Goal: Book appointment/travel/reservation

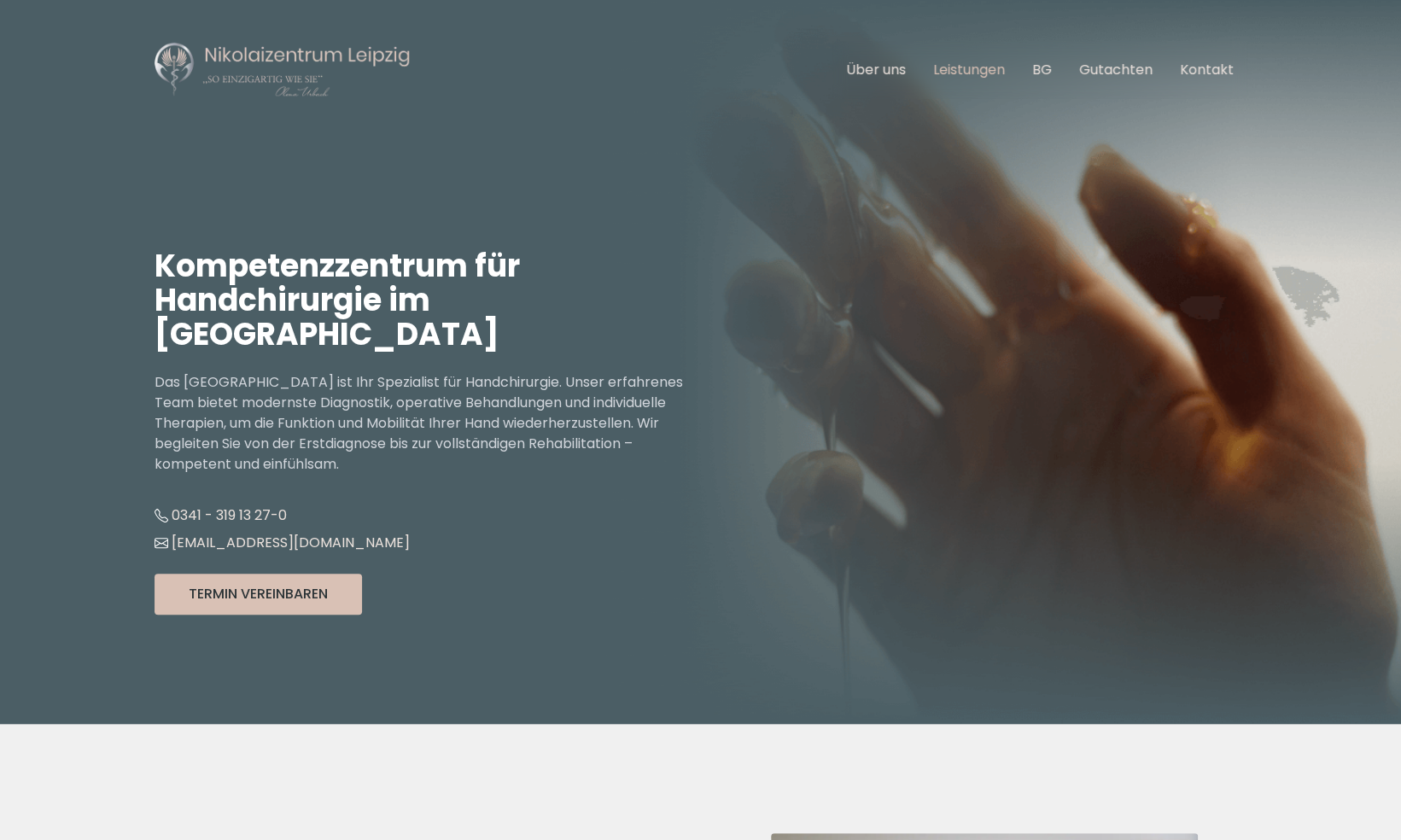
click at [961, 71] on link "Leistungen" at bounding box center [968, 69] width 72 height 20
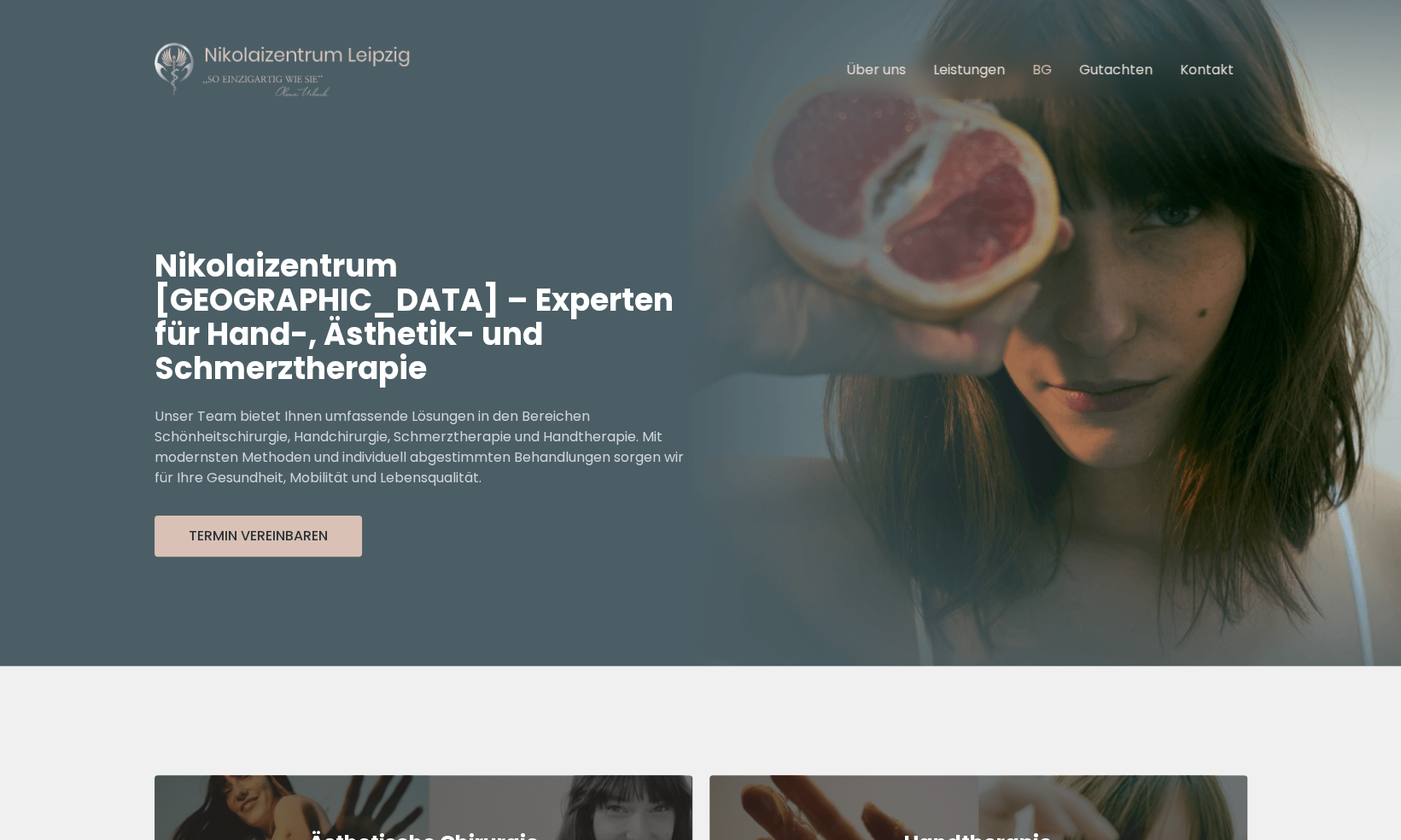
click at [1048, 69] on link "BG" at bounding box center [1041, 69] width 20 height 20
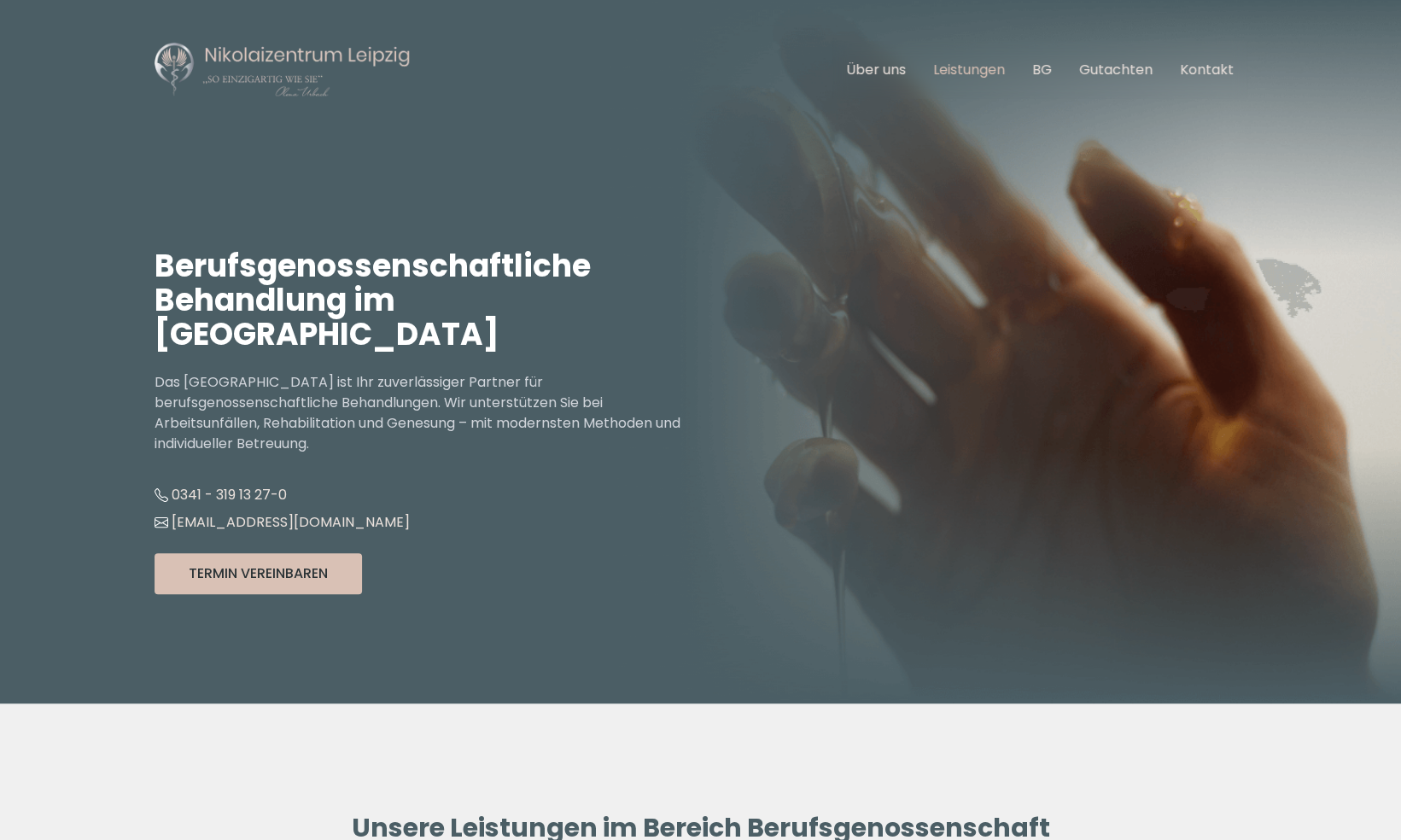
click at [1002, 74] on link "Leistungen" at bounding box center [968, 69] width 72 height 20
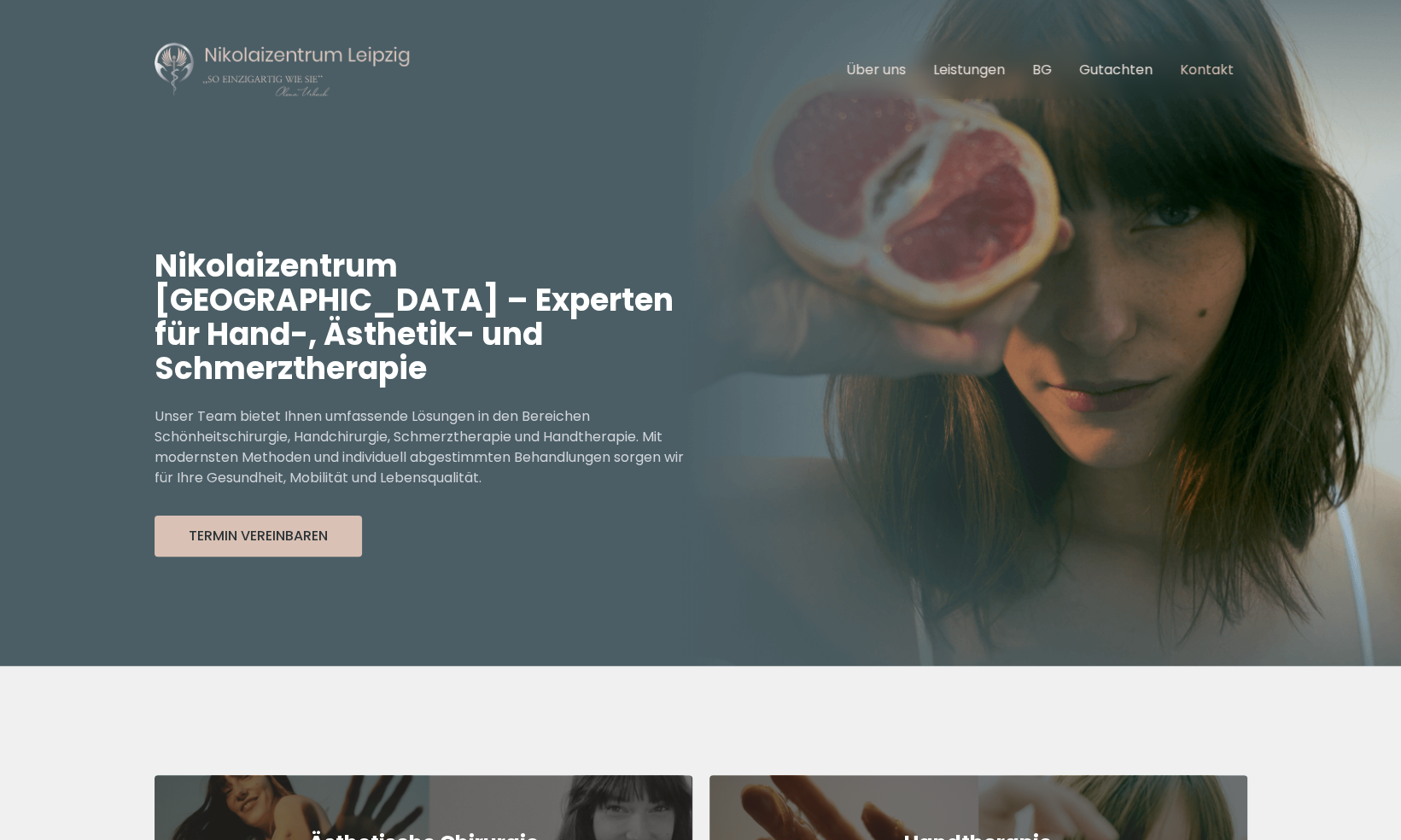
click at [1200, 65] on link "Kontakt" at bounding box center [1206, 69] width 54 height 20
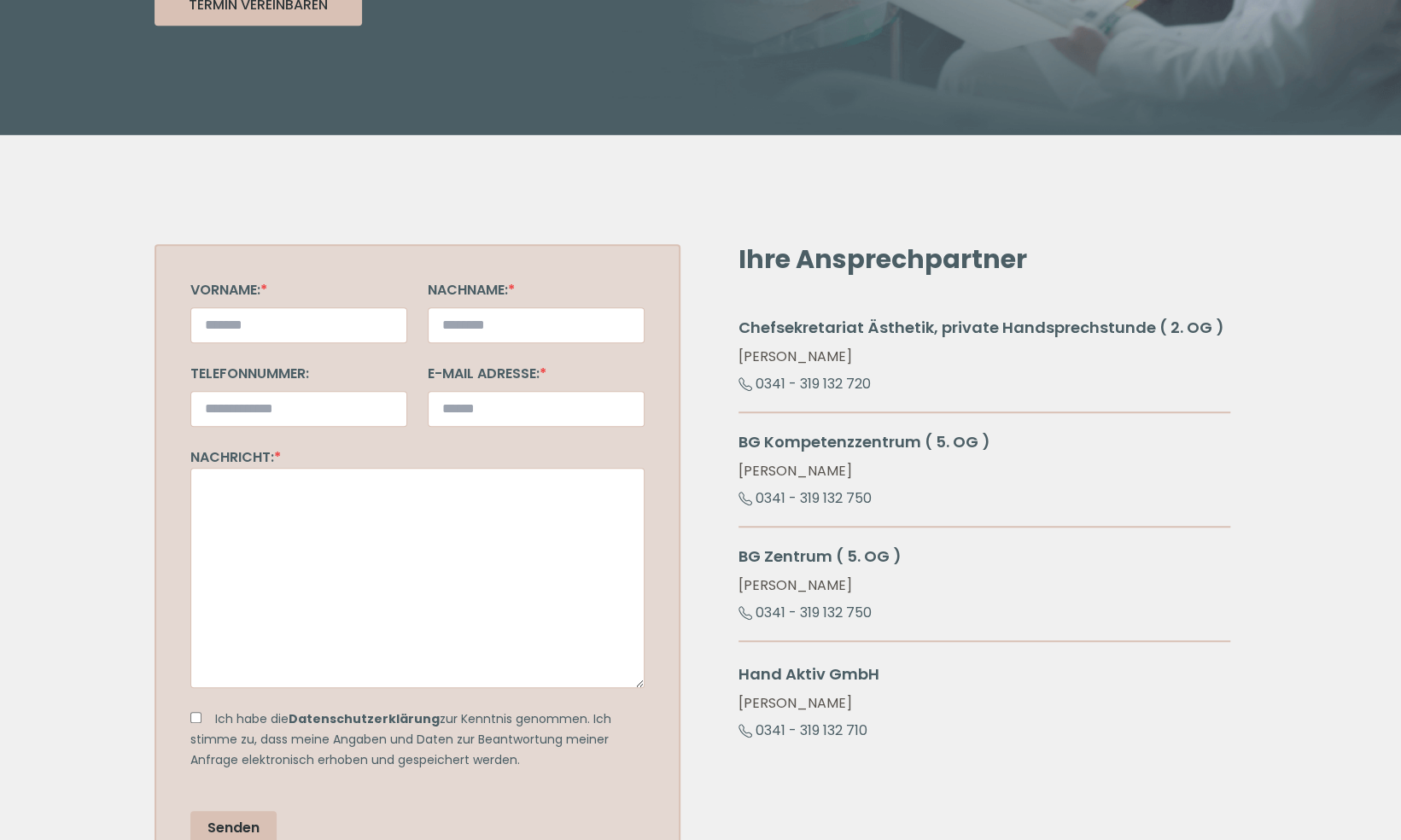
scroll to position [5, 0]
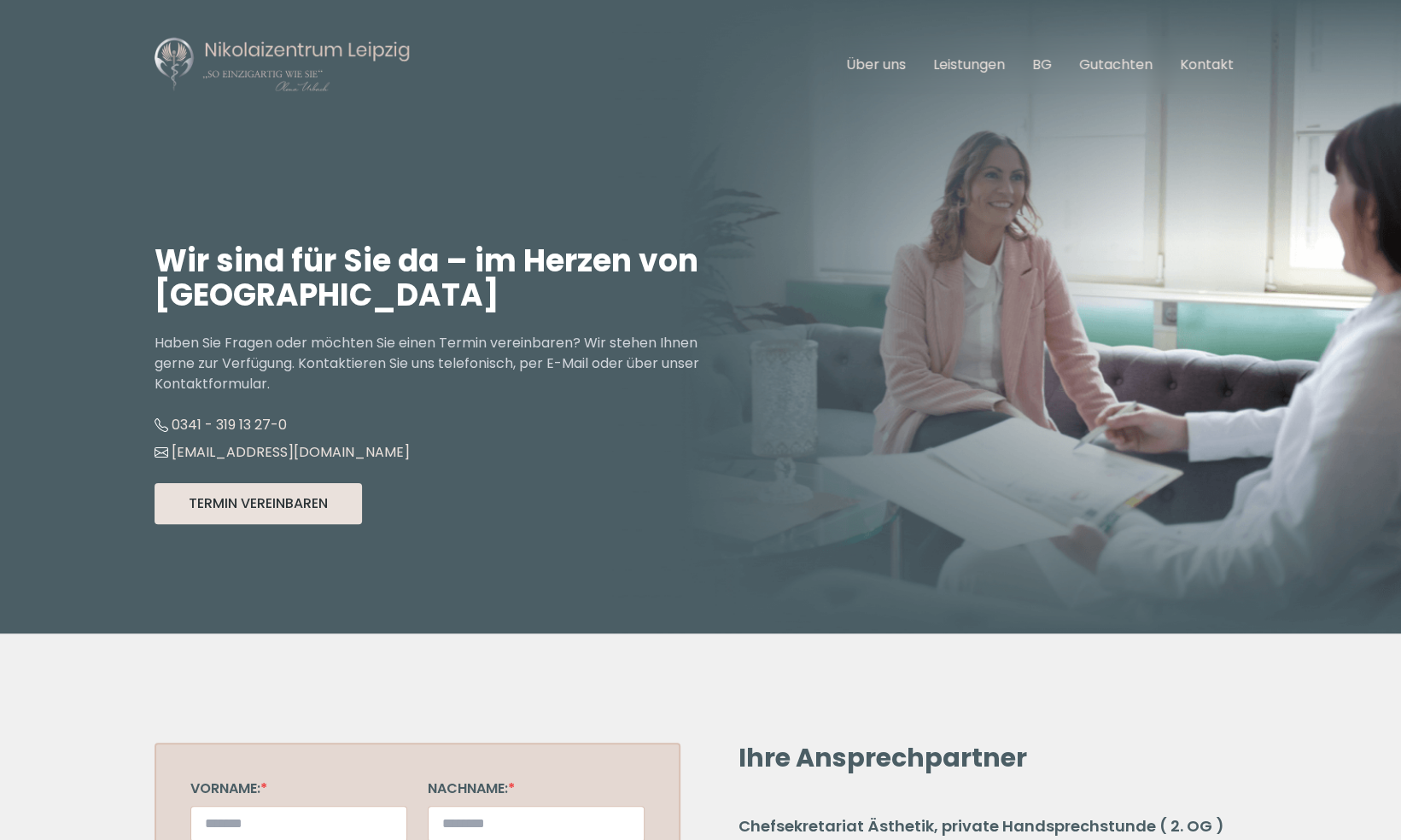
click at [314, 493] on button "Termin Vereinbaren" at bounding box center [258, 503] width 208 height 41
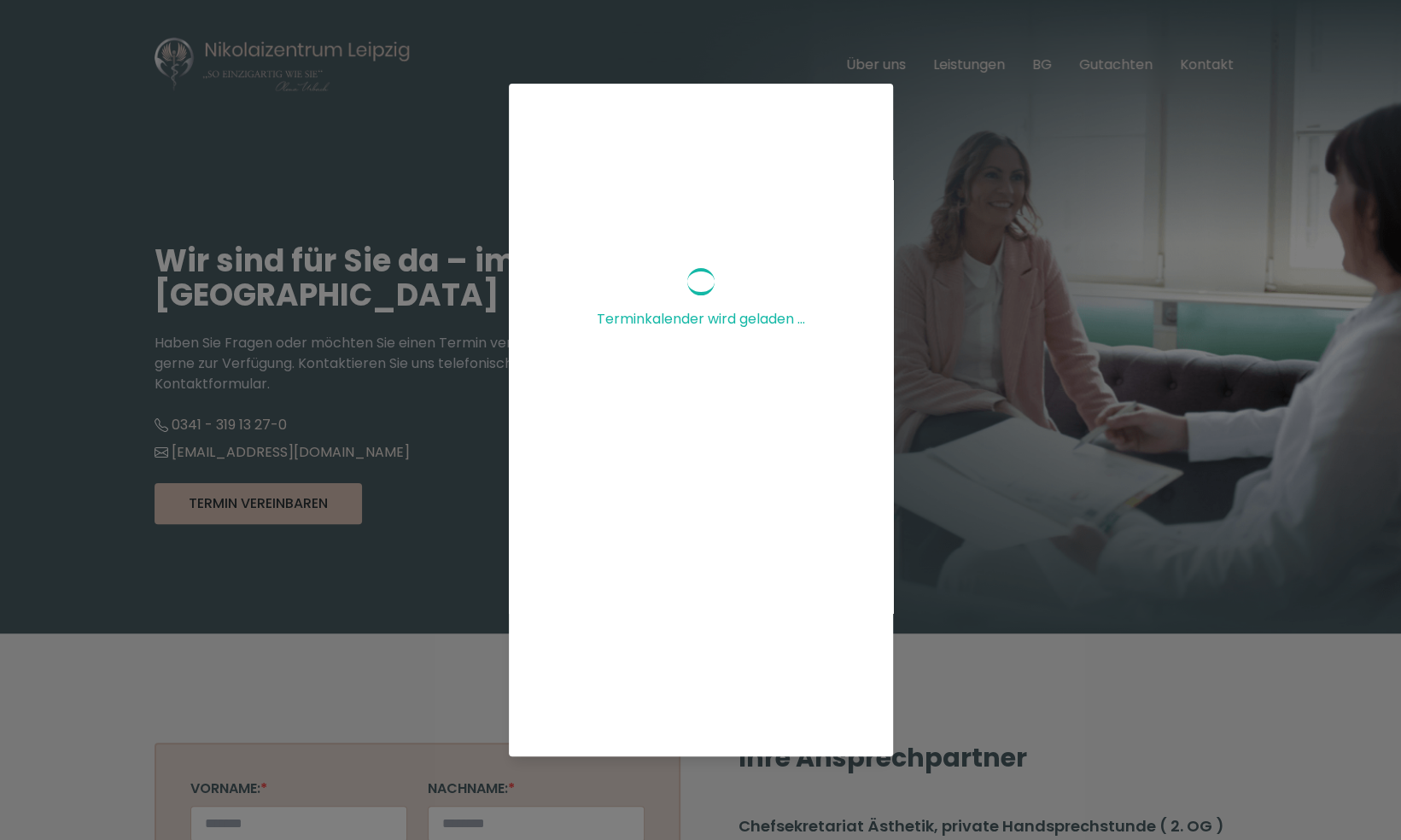
scroll to position [142, 0]
click at [412, 695] on div "Terminkalender wird geladen ..." at bounding box center [700, 420] width 1401 height 840
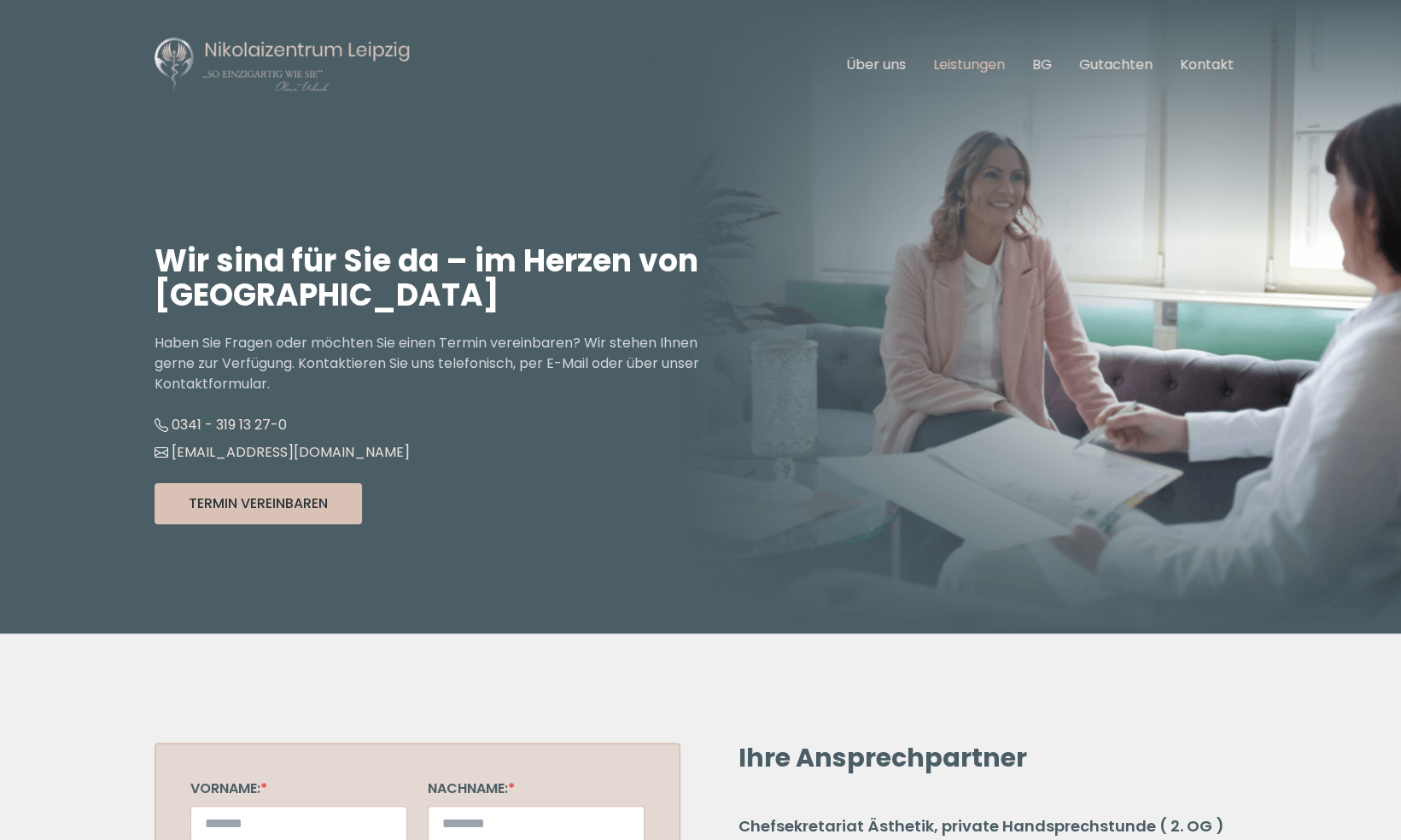
click at [966, 68] on link "Leistungen" at bounding box center [968, 64] width 72 height 20
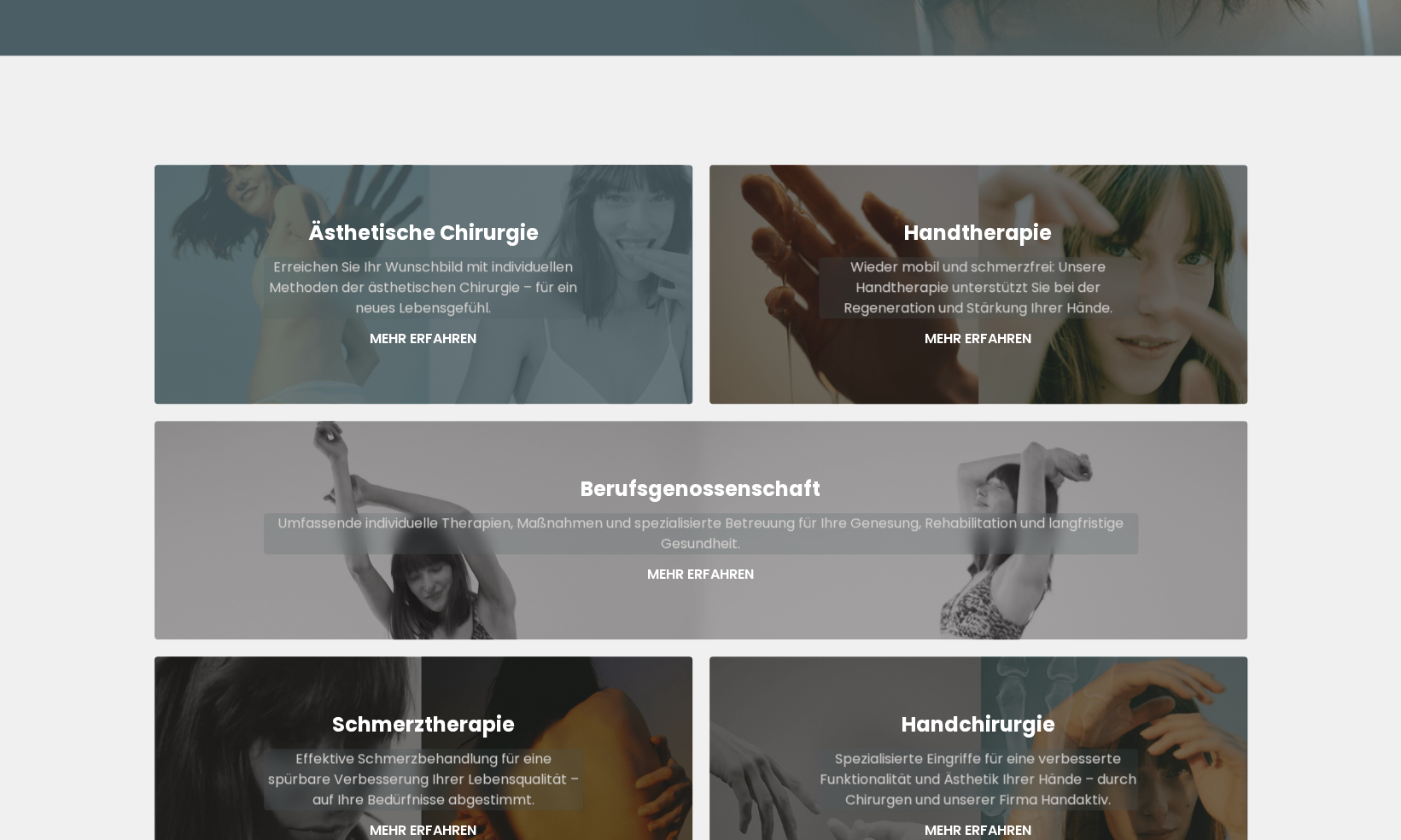
scroll to position [631, 0]
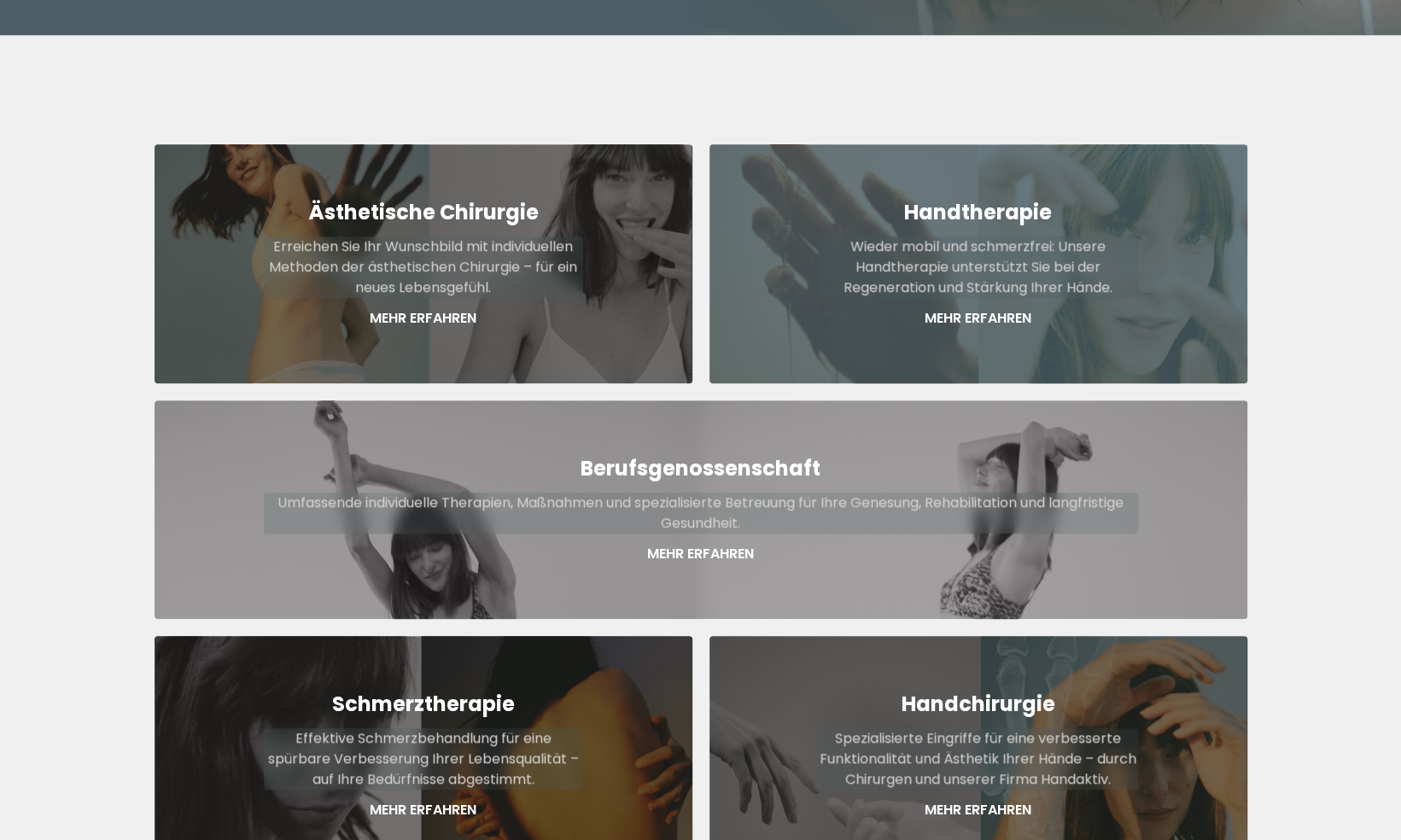
click at [960, 236] on p "Wieder mobil und schmerzfrei: Unsere Handtherapie unterstützt Sie bei der Regen…" at bounding box center [978, 267] width 320 height 62
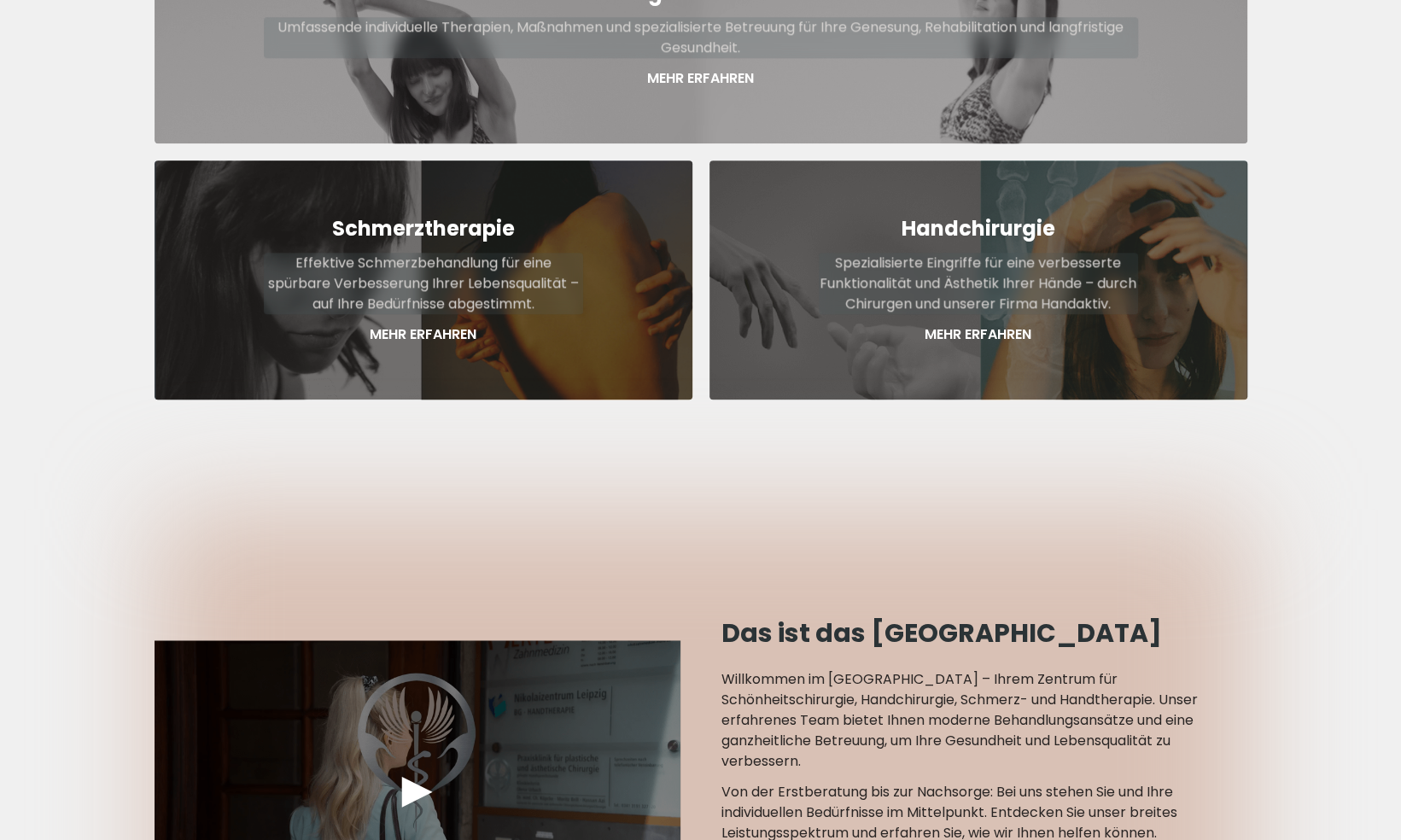
scroll to position [1111, 0]
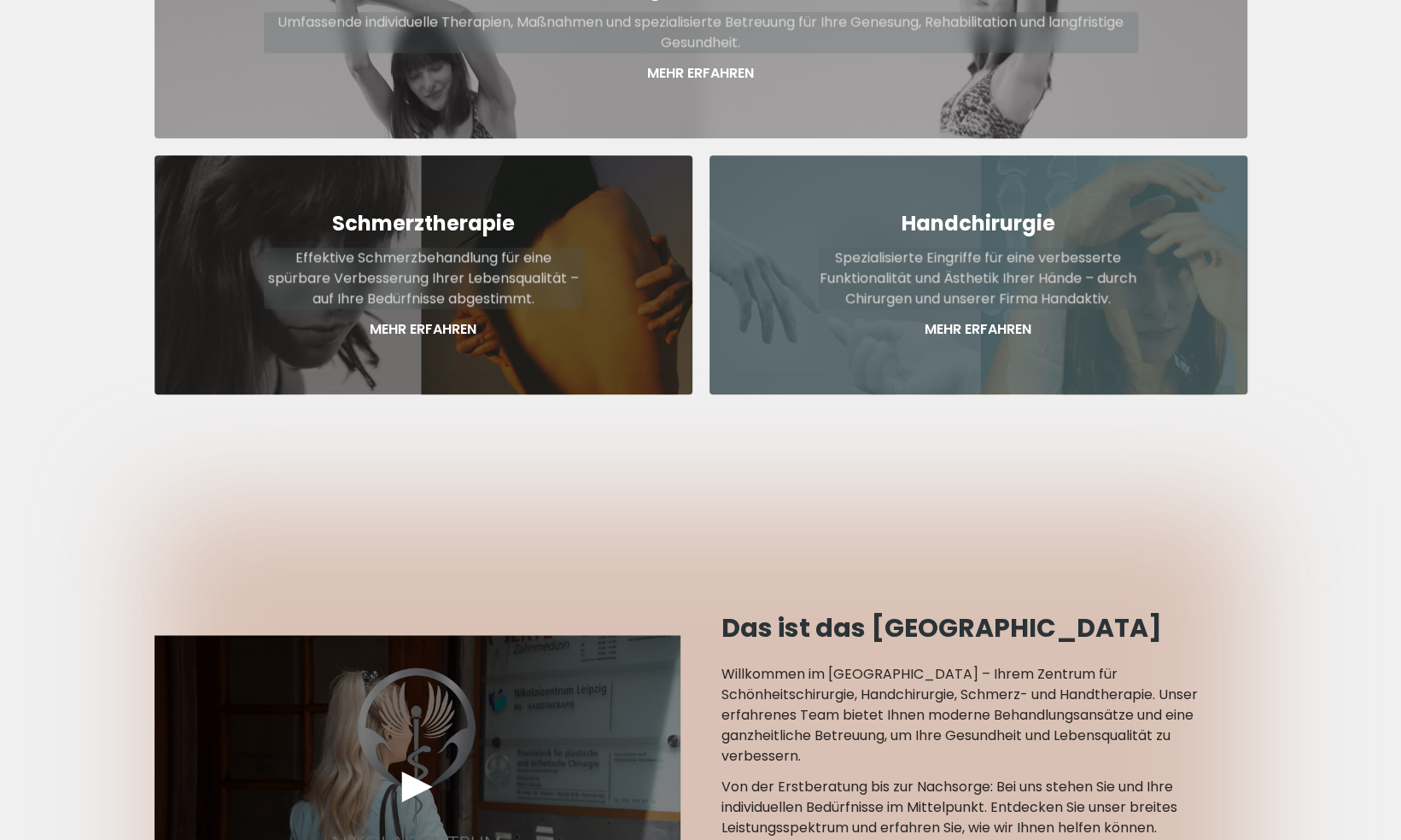
click at [1003, 313] on div "Handchirurgie Spezialisierte Eingriffe für eine verbesserte Funktionalität und …" at bounding box center [978, 274] width 538 height 239
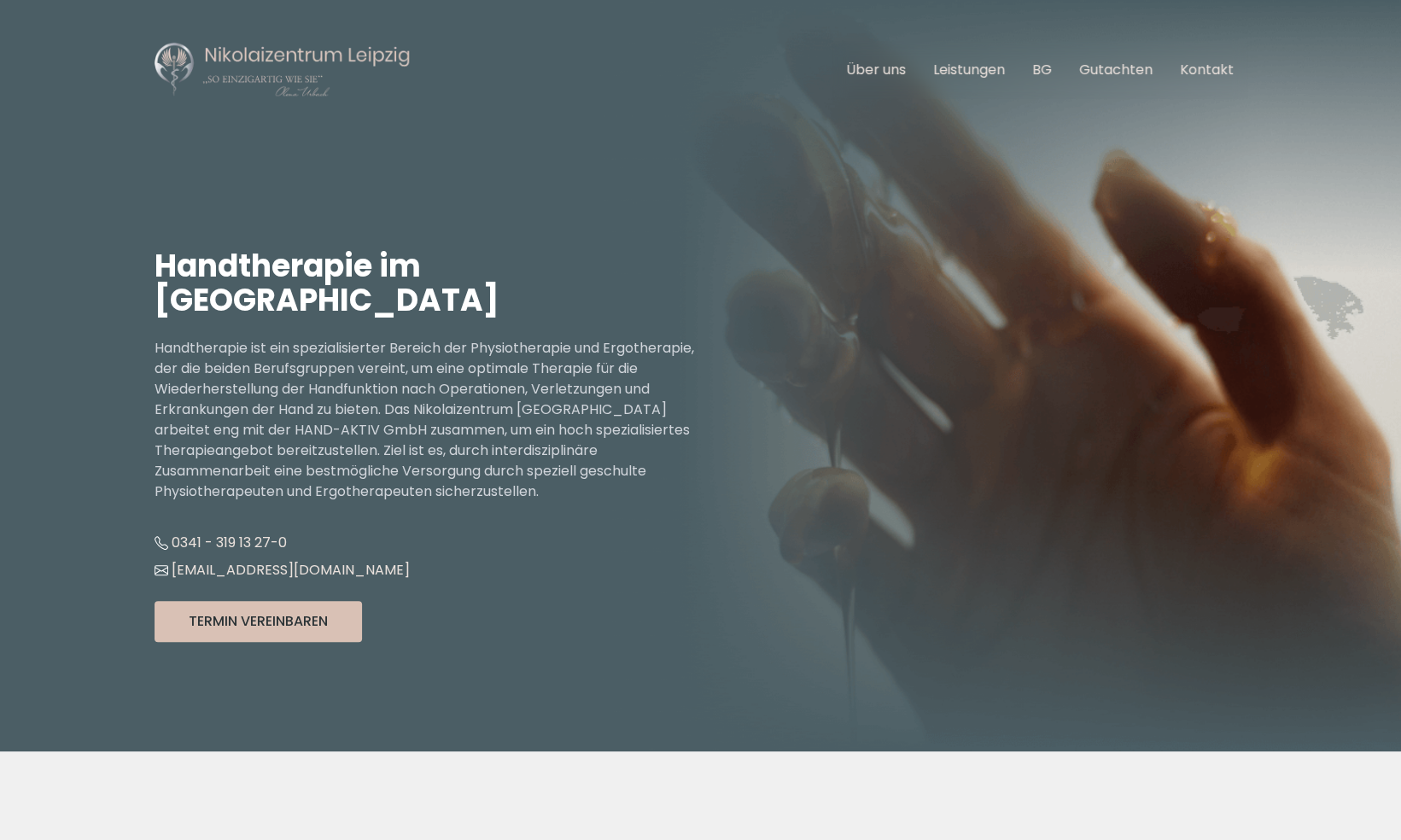
click at [432, 267] on h1 "Handtherapie im [GEOGRAPHIC_DATA]" at bounding box center [427, 283] width 546 height 69
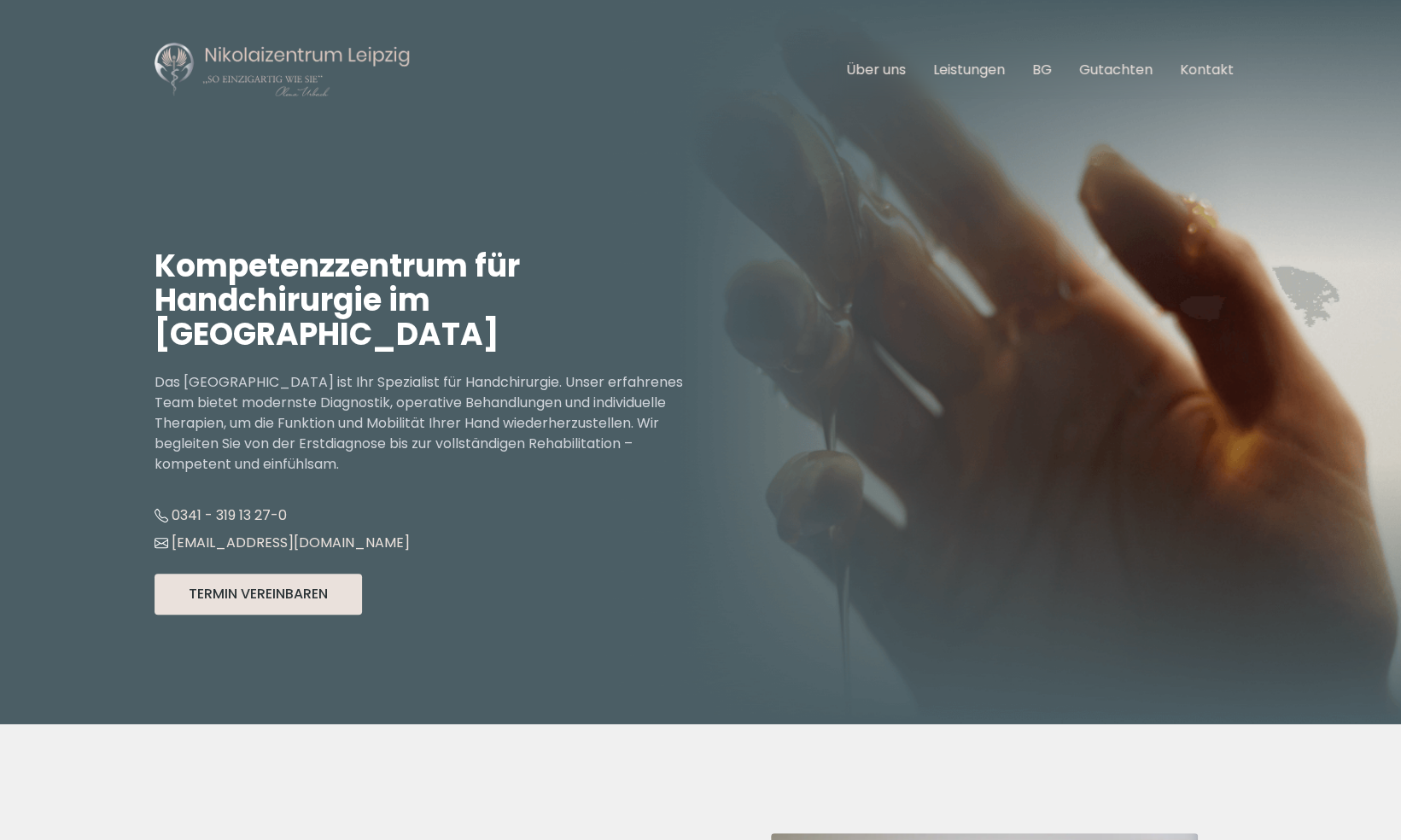
click at [264, 592] on button "Termin Vereinbaren" at bounding box center [258, 593] width 208 height 41
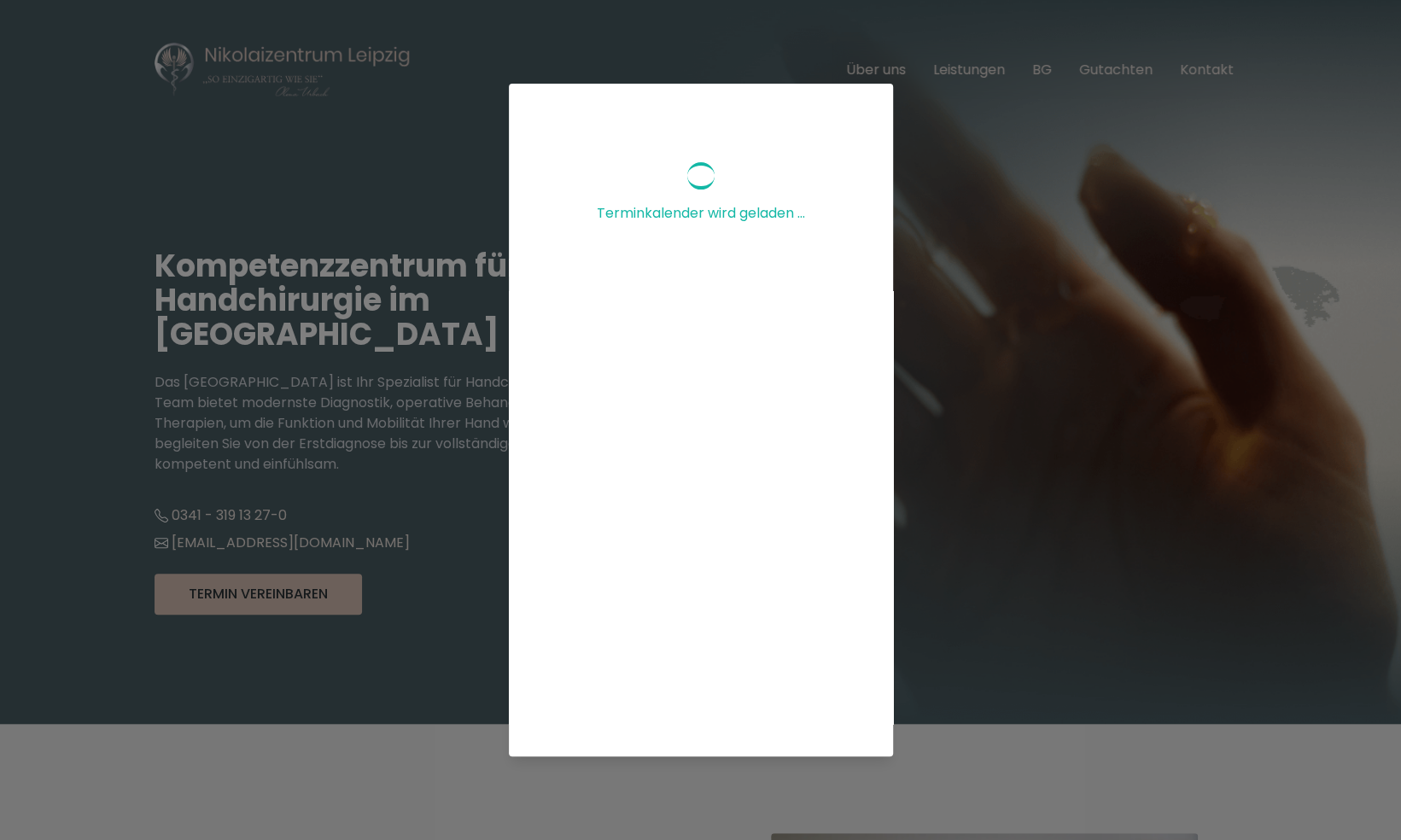
scroll to position [281, 0]
